Goal: Task Accomplishment & Management: Manage account settings

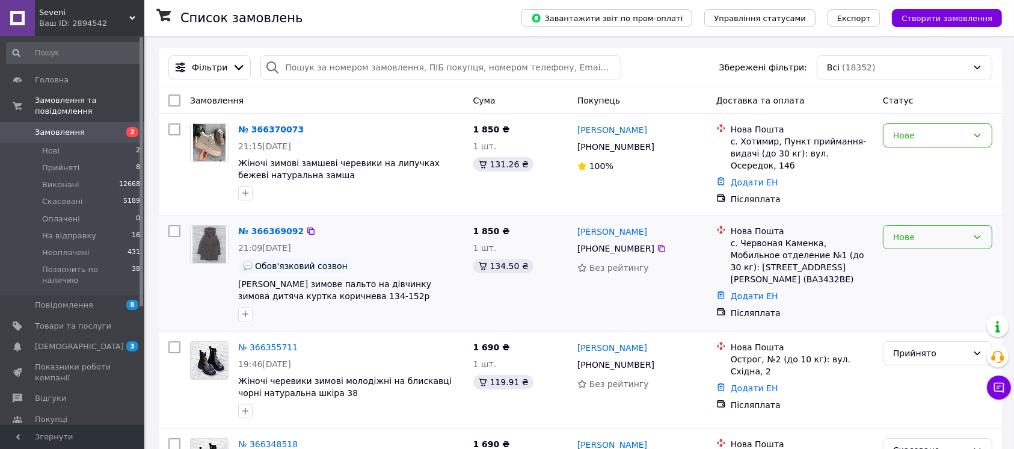
click at [967, 230] on div "Нове" at bounding box center [930, 236] width 75 height 13
click at [959, 259] on li "Прийнято" at bounding box center [937, 258] width 108 height 22
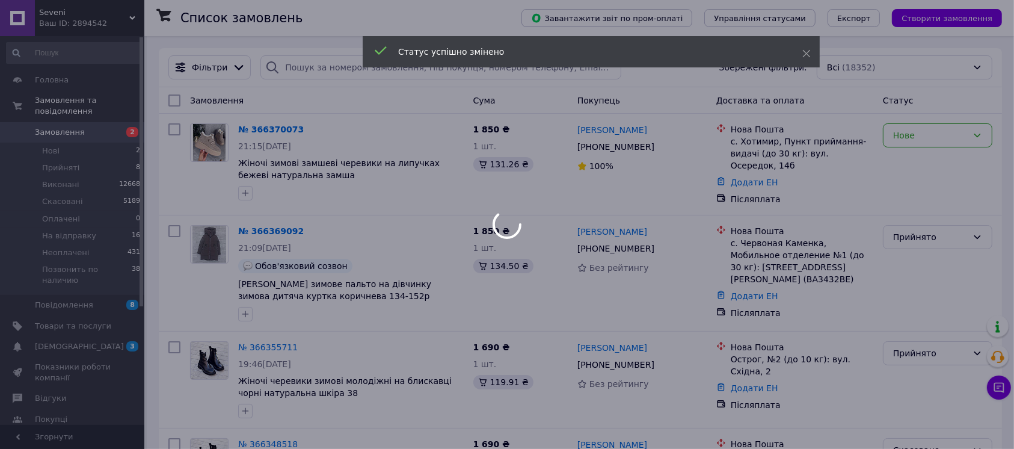
click at [276, 140] on div at bounding box center [507, 224] width 1014 height 449
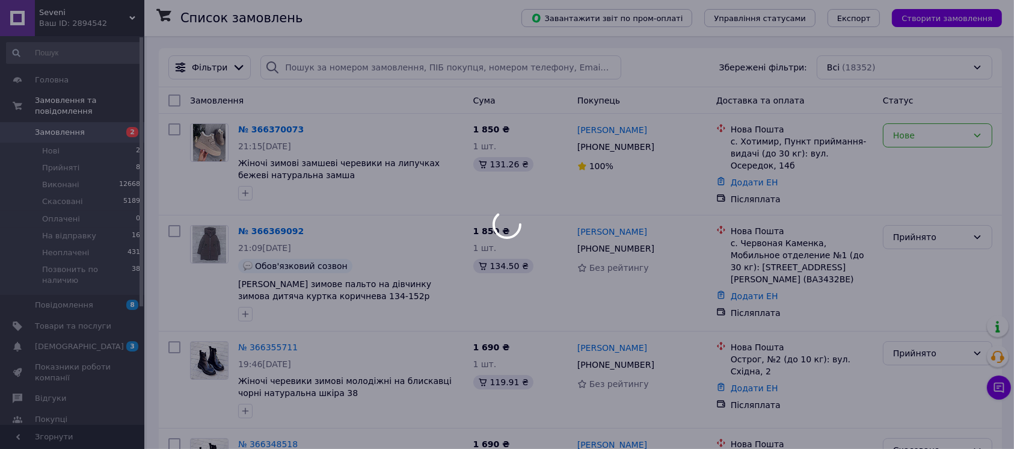
click at [285, 126] on div at bounding box center [507, 224] width 1014 height 449
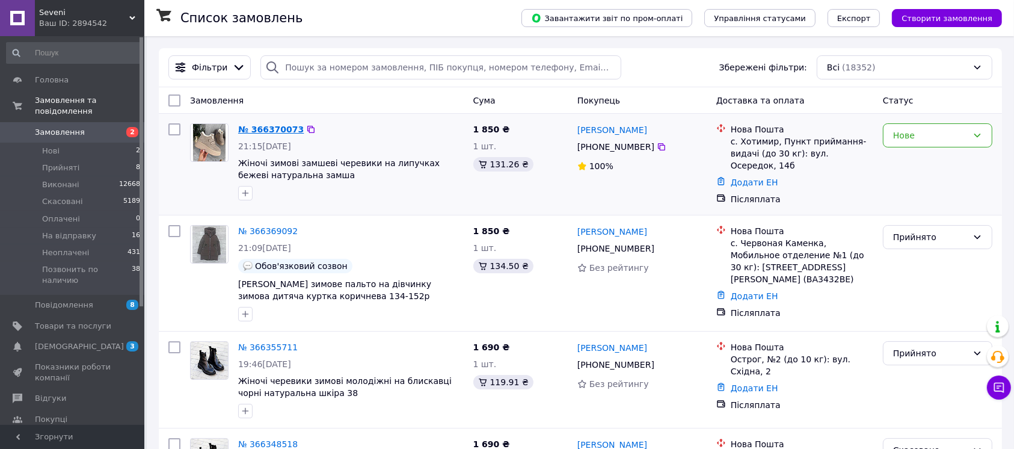
click at [265, 128] on link "№ 366370073" at bounding box center [271, 129] width 66 height 10
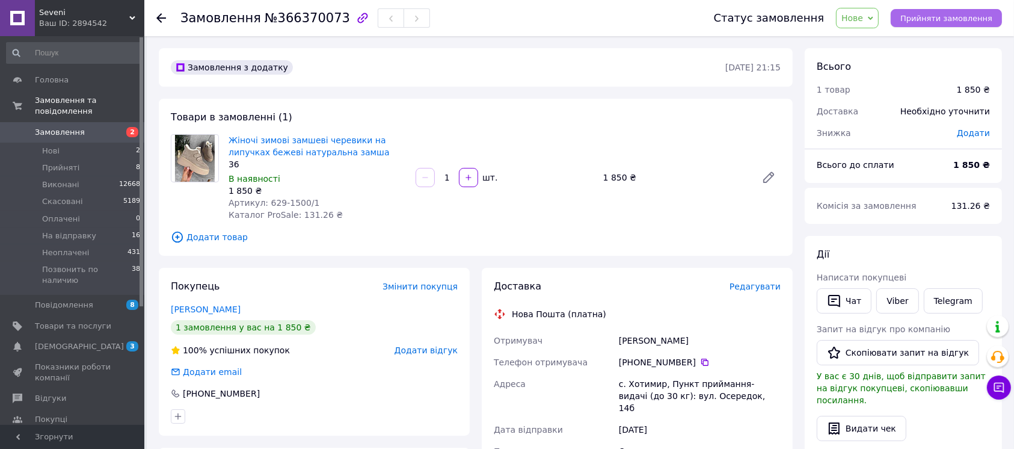
click at [917, 25] on button "Прийняти замовлення" at bounding box center [946, 18] width 111 height 18
click at [101, 321] on span "Товари та послуги" at bounding box center [73, 326] width 76 height 11
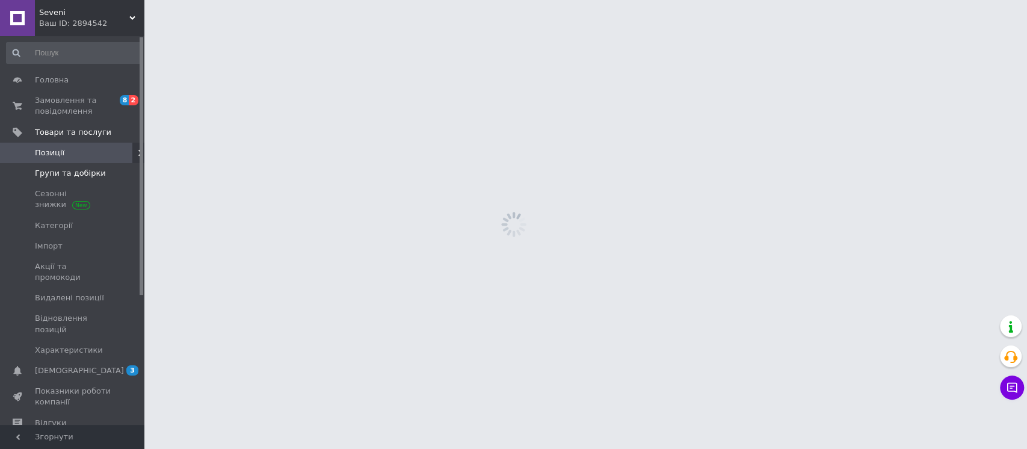
click at [71, 176] on span "Групи та добірки" at bounding box center [70, 173] width 71 height 11
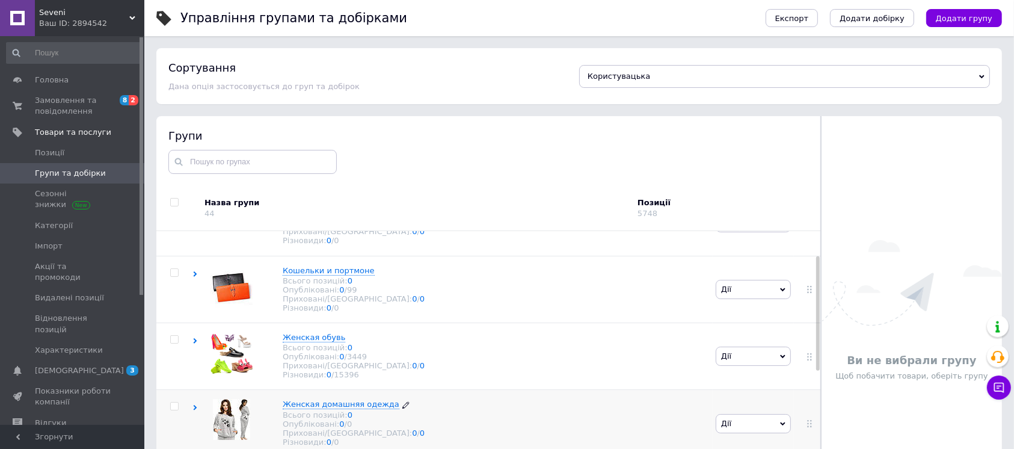
scroll to position [58, 0]
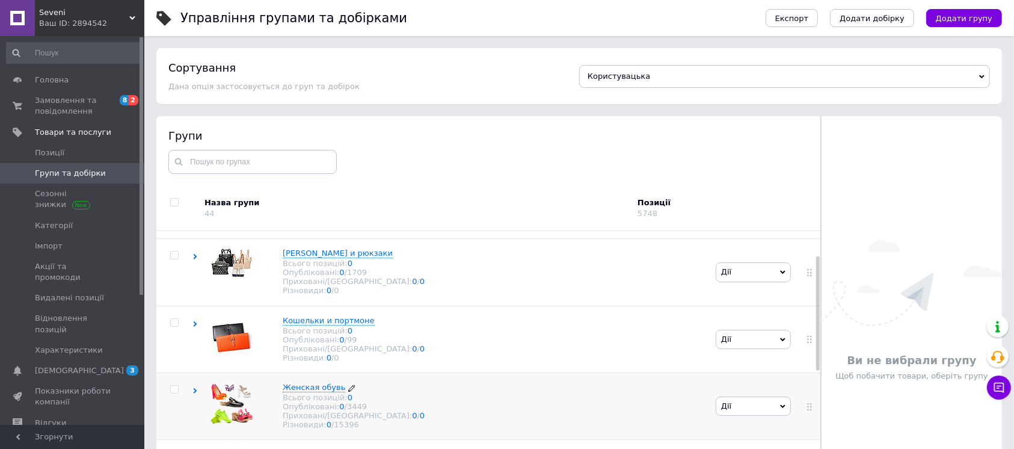
click at [315, 392] on span "Женская обувь" at bounding box center [314, 386] width 63 height 9
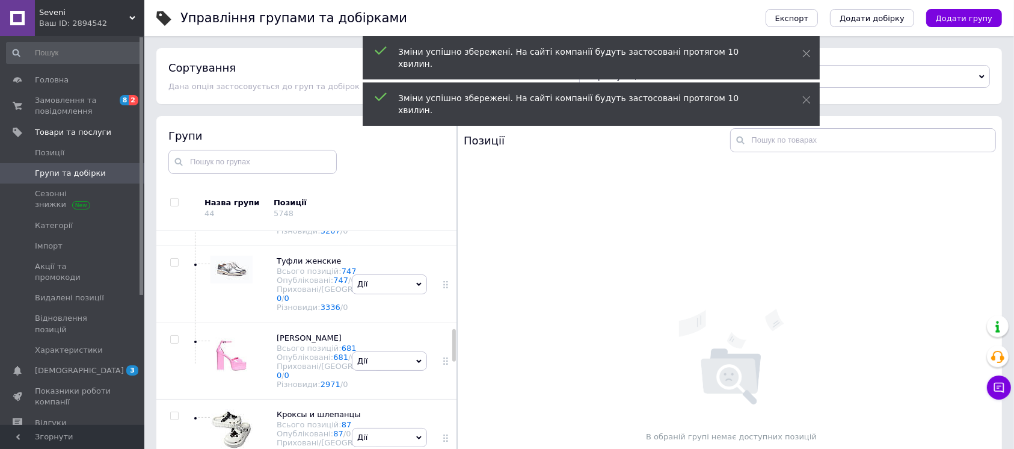
scroll to position [769, 0]
